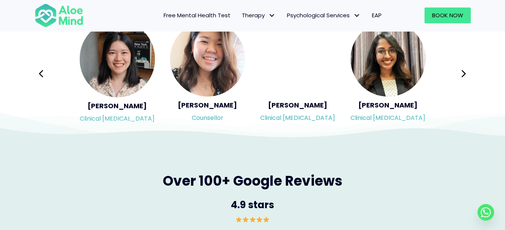
scroll to position [1278, 0]
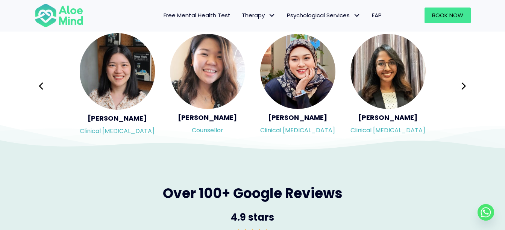
click at [466, 87] on icon at bounding box center [463, 86] width 5 height 14
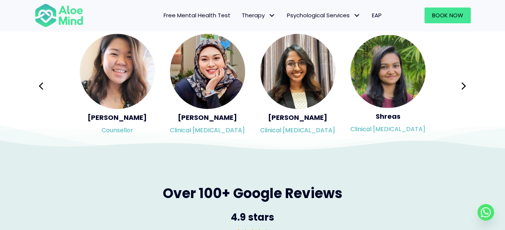
click at [466, 87] on icon at bounding box center [463, 86] width 5 height 14
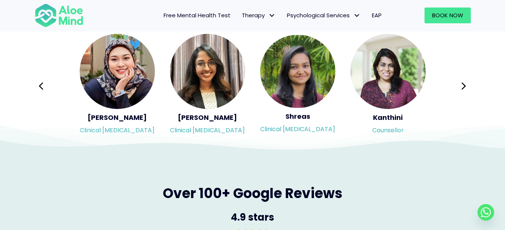
click at [466, 87] on div "Syndy Clinical psychologist Diveena Clinical psychologist Elynna Counsellor Eme…" at bounding box center [253, 86] width 436 height 106
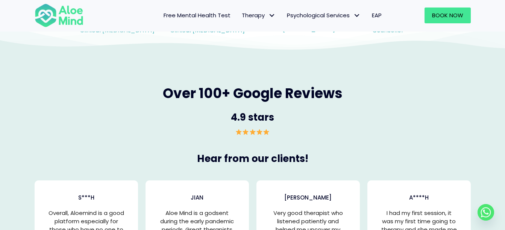
scroll to position [1503, 0]
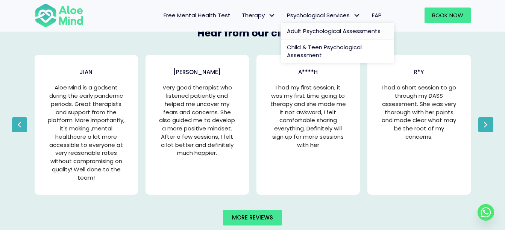
click at [325, 29] on span "Adult Psychological Assessments" at bounding box center [334, 31] width 94 height 8
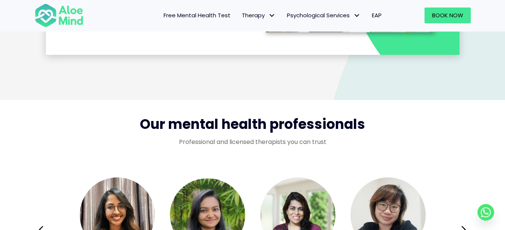
scroll to position [1240, 0]
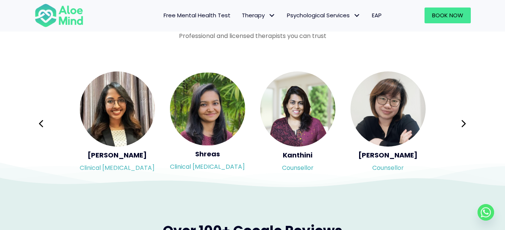
click at [468, 120] on div "Syndy Clinical psychologist Diveena Clinical psychologist Elynna Counsellor Eme…" at bounding box center [253, 124] width 436 height 106
click at [456, 124] on div "Syndy Clinical psychologist Diveena Clinical psychologist Elynna Counsellor Eme…" at bounding box center [253, 124] width 436 height 106
click at [457, 124] on div "Syndy Clinical psychologist Diveena Clinical psychologist Elynna Counsellor Eme…" at bounding box center [253, 124] width 436 height 106
click at [461, 123] on div "Syndy Clinical psychologist Diveena Clinical psychologist Elynna Counsellor Eme…" at bounding box center [253, 124] width 436 height 106
click at [462, 123] on div "Syndy Clinical psychologist Diveena Clinical psychologist Elynna Counsellor Eme…" at bounding box center [253, 124] width 436 height 106
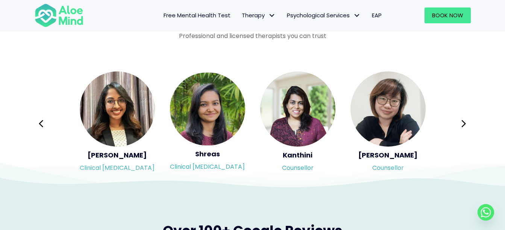
click at [42, 124] on div "Syndy Clinical psychologist Diveena Clinical psychologist Elynna Counsellor Eme…" at bounding box center [253, 124] width 436 height 106
click at [41, 124] on div "Syndy Clinical psychologist Diveena Clinical psychologist Elynna Counsellor Eme…" at bounding box center [253, 124] width 436 height 106
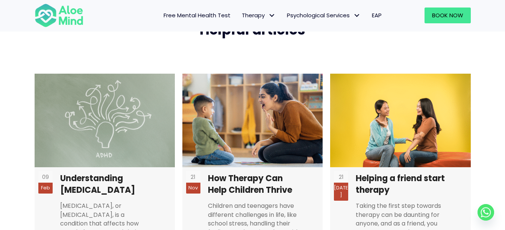
scroll to position [1767, 0]
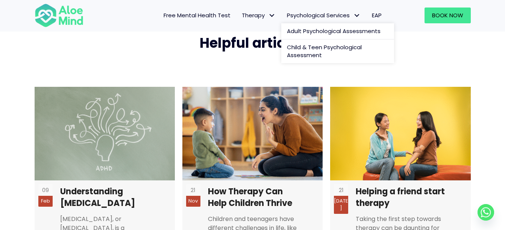
click at [337, 15] on span "Psychological Services" at bounding box center [324, 15] width 74 height 8
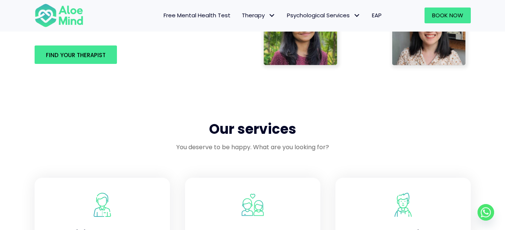
scroll to position [451, 0]
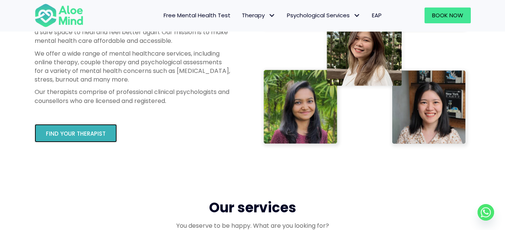
click at [84, 127] on link "Find your therapist" at bounding box center [76, 133] width 82 height 18
click at [80, 138] on link "Find your therapist" at bounding box center [76, 133] width 82 height 18
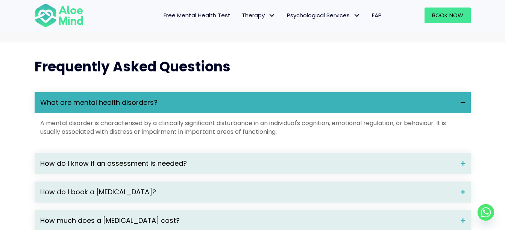
scroll to position [1015, 0]
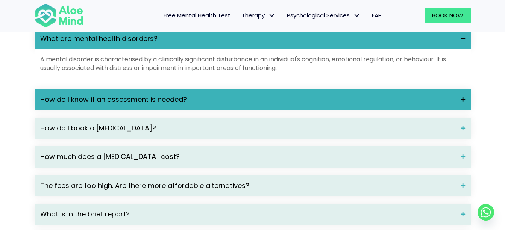
click at [160, 110] on div "How do I know if an assessment is needed?" at bounding box center [253, 99] width 436 height 21
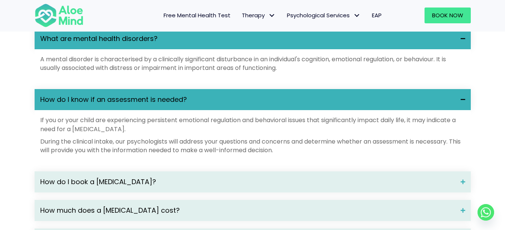
click at [164, 104] on span "How do I know if an assessment is needed?" at bounding box center [247, 100] width 415 height 10
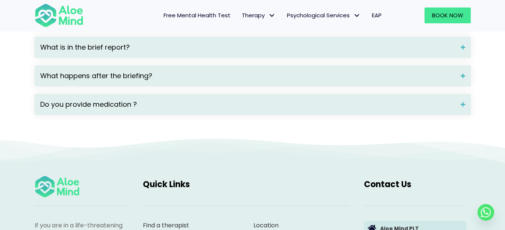
scroll to position [1165, 0]
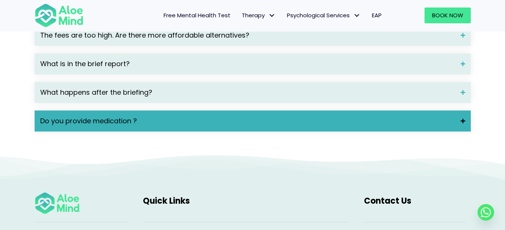
drag, startPoint x: 261, startPoint y: 123, endPoint x: 257, endPoint y: 127, distance: 6.4
click at [260, 124] on div "Do you provide medication ?" at bounding box center [253, 121] width 436 height 21
click at [257, 127] on div "Do you provide medication ?" at bounding box center [253, 121] width 436 height 21
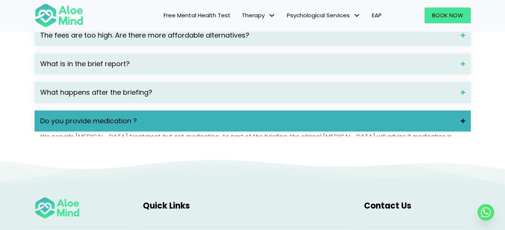
click at [257, 127] on div "Do you provide medication ?" at bounding box center [253, 121] width 436 height 21
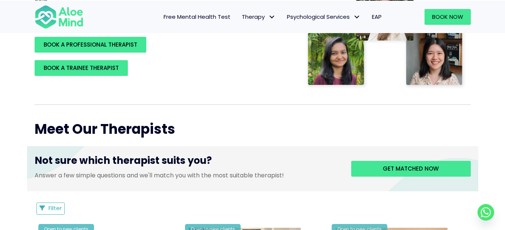
scroll to position [150, 0]
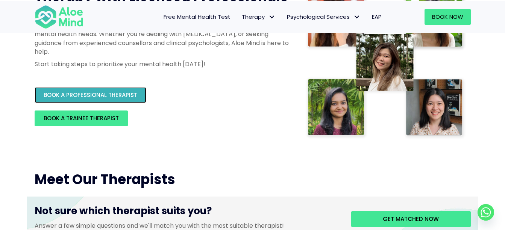
click at [132, 91] on span "BOOK A PROFESSIONAL THERAPIST" at bounding box center [91, 95] width 94 height 8
